Goal: Answer question/provide support

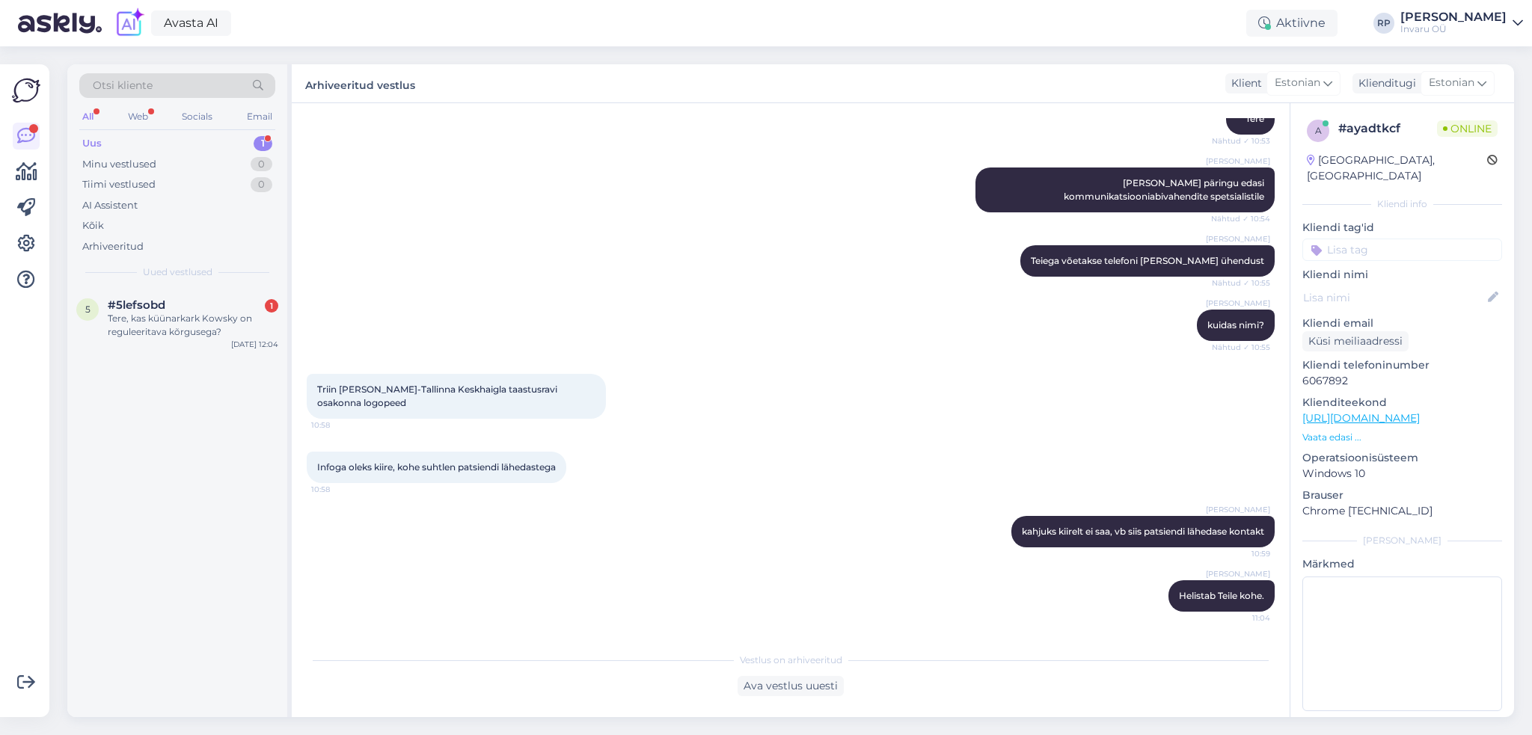
scroll to position [467, 0]
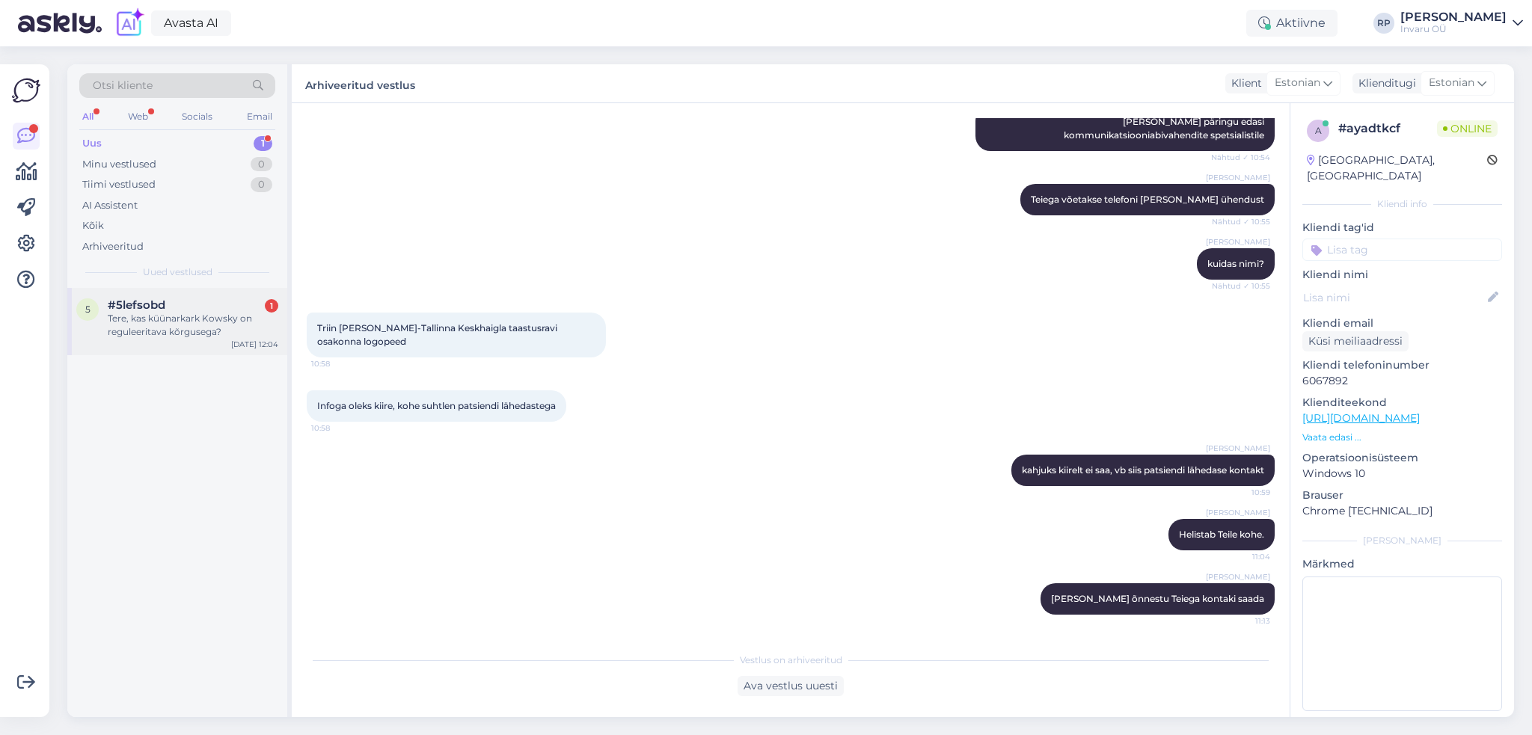
click at [165, 306] on div "#5lefsobd 1" at bounding box center [193, 304] width 171 height 13
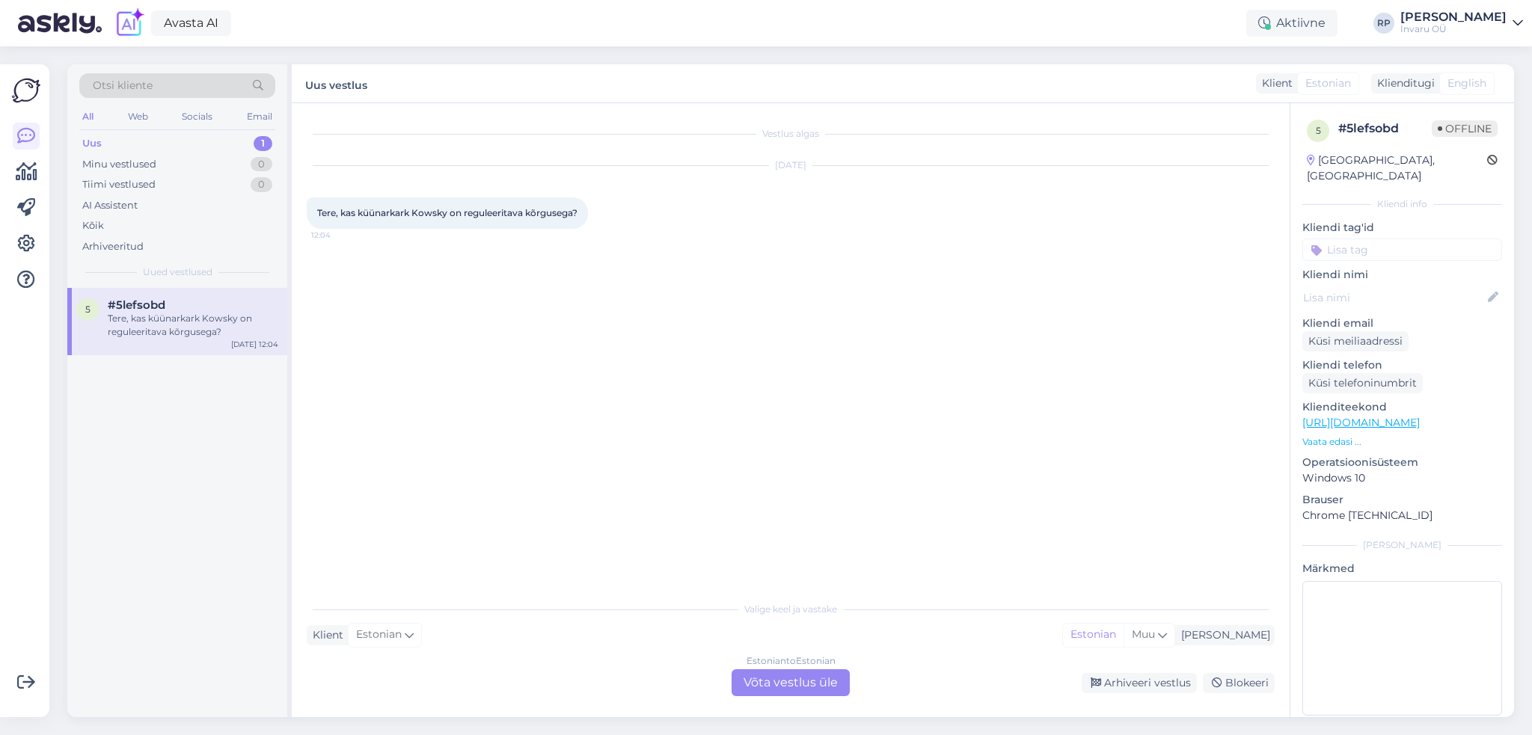
scroll to position [0, 0]
click at [750, 678] on div "Estonian to Estonian Võta vestlus üle" at bounding box center [791, 683] width 118 height 27
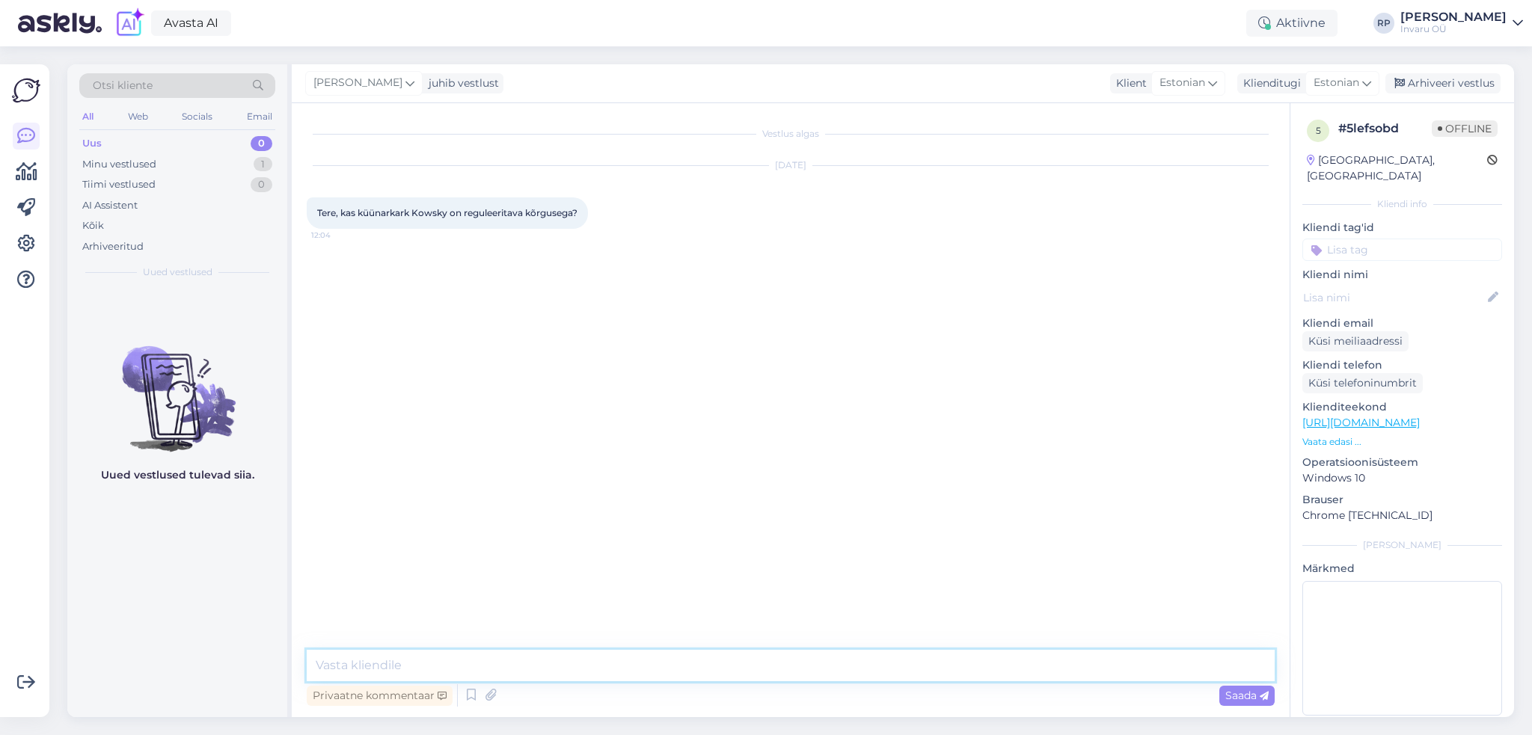
click at [411, 667] on textarea at bounding box center [791, 665] width 968 height 31
type textarea "Tere"
paste textarea "76-96 cm"
click at [631, 661] on textarea "kõik kuunarkargud on reguleeritavad, Kowsky käetoe reguleerimisvahemik on 76-96…" at bounding box center [791, 665] width 968 height 31
click at [790, 664] on textarea "kõik kuunarkargud on reguleeritavad, Kowsky käepideme reguleerimisvahemik on 76…" at bounding box center [791, 665] width 968 height 31
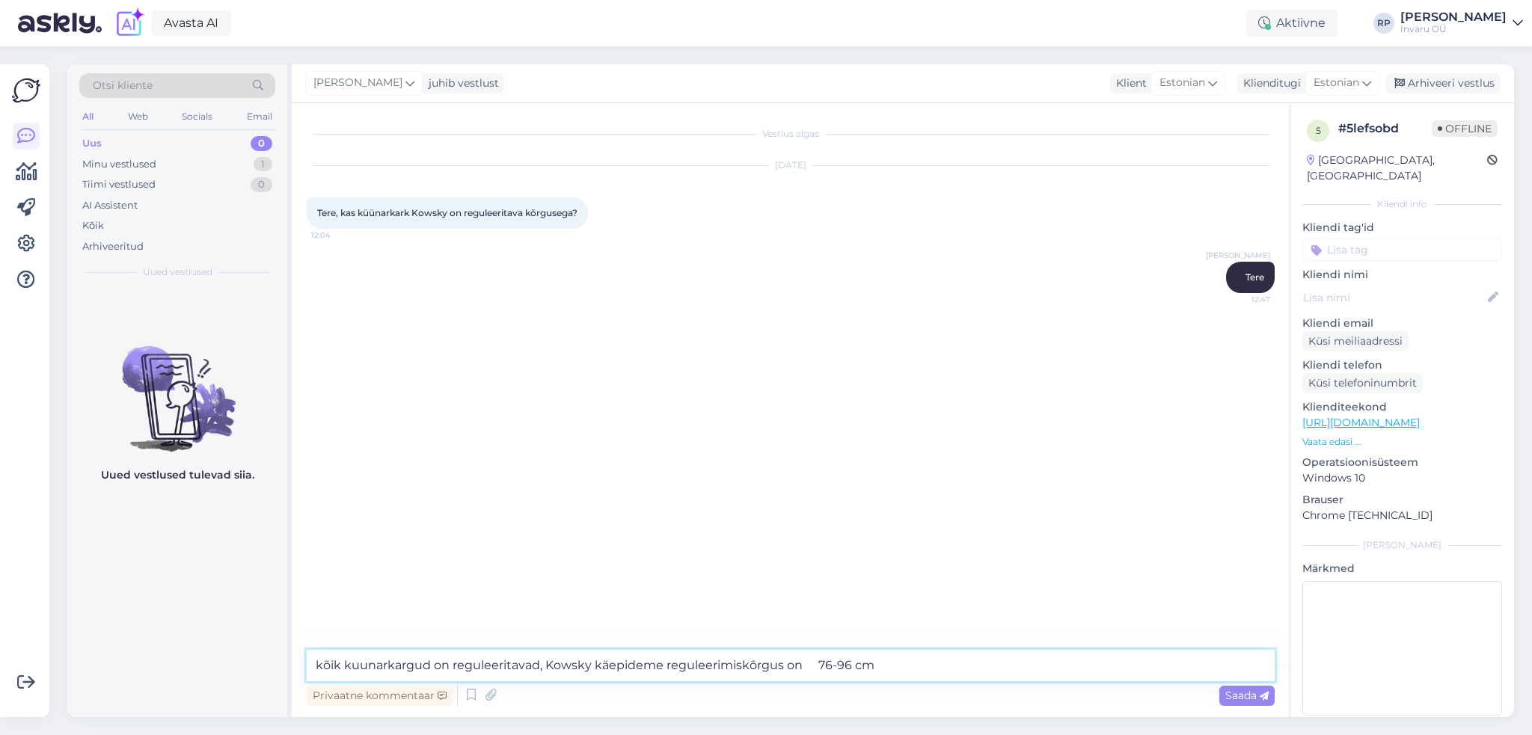
click at [819, 664] on textarea "kõik kuunarkargud on reguleeritavad, Kowsky käepideme reguleerimiskõrgus on 76-…" at bounding box center [791, 665] width 968 height 31
type textarea "kõik kuunarkargud on reguleeritavad, Kowsky käepideme reguleerimiskõrgus on vah…"
click at [1245, 690] on span "Saada" at bounding box center [1246, 695] width 43 height 13
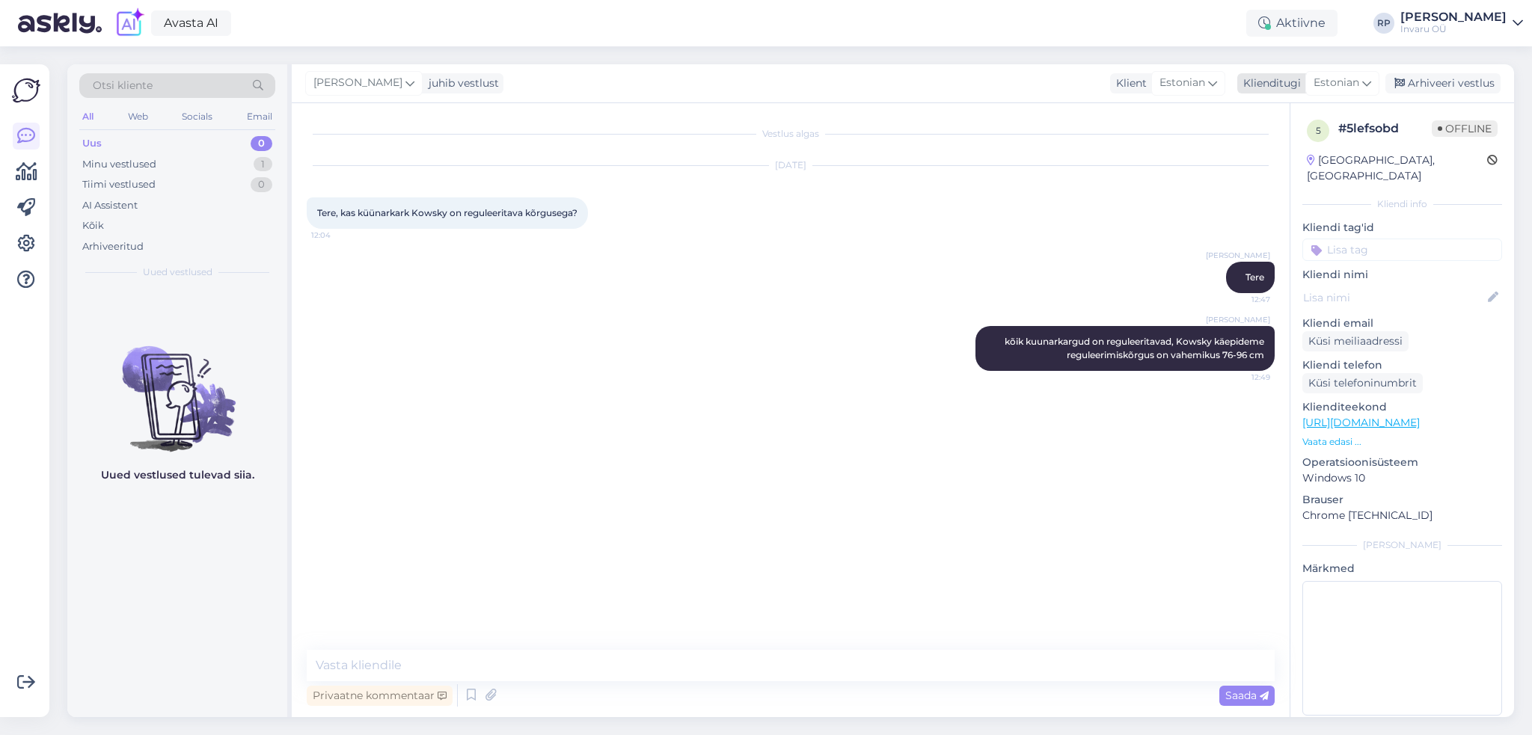
click at [1430, 81] on div "Arhiveeri vestlus" at bounding box center [1442, 83] width 115 height 20
